Goal: Task Accomplishment & Management: Manage account settings

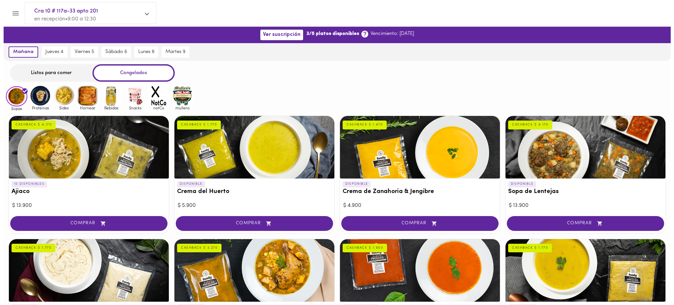
scroll to position [327, 0]
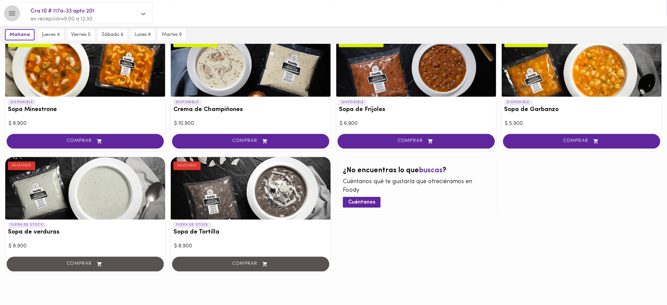
click at [12, 12] on icon "Menu" at bounding box center [12, 13] width 8 height 8
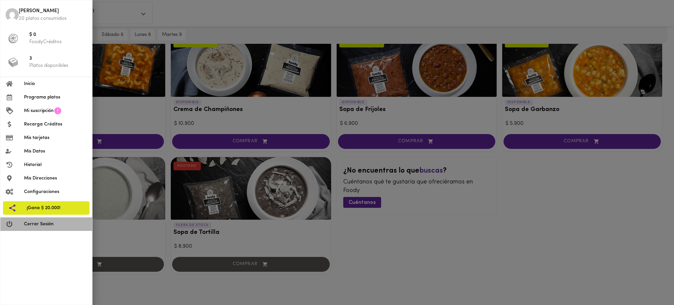
click at [58, 223] on span "Cerrar Sesión" at bounding box center [55, 223] width 63 height 7
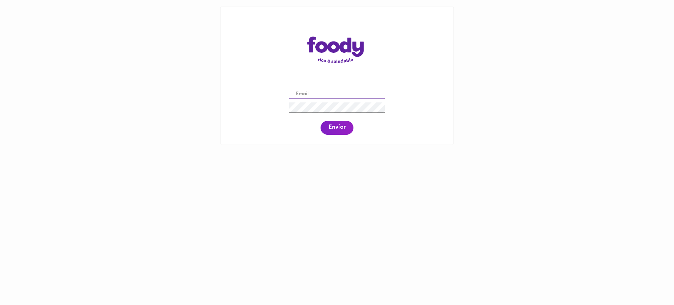
click at [343, 94] on input "email" at bounding box center [336, 94] width 95 height 10
paste input "WhatsApp [EMAIL_ADDRESS][DOMAIN_NAME]"
click at [322, 93] on input "WhatsApp [EMAIL_ADDRESS][DOMAIN_NAME]" at bounding box center [336, 94] width 95 height 10
type input "[EMAIL_ADDRESS][DOMAIN_NAME]"
click at [331, 124] on span "Enviar" at bounding box center [336, 127] width 17 height 7
